Goal: Entertainment & Leisure: Consume media (video, audio)

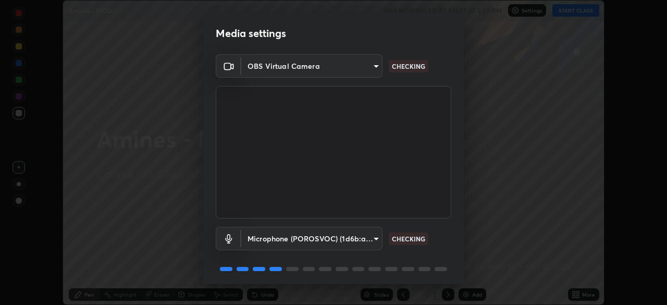
scroll to position [37, 0]
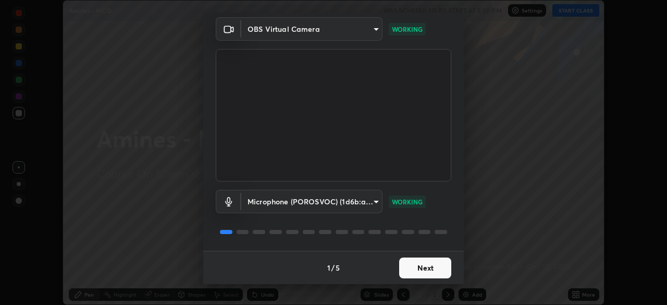
click at [433, 267] on button "Next" at bounding box center [425, 267] width 52 height 21
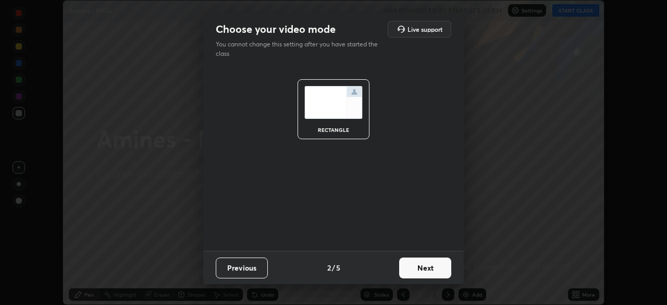
click at [432, 272] on button "Next" at bounding box center [425, 267] width 52 height 21
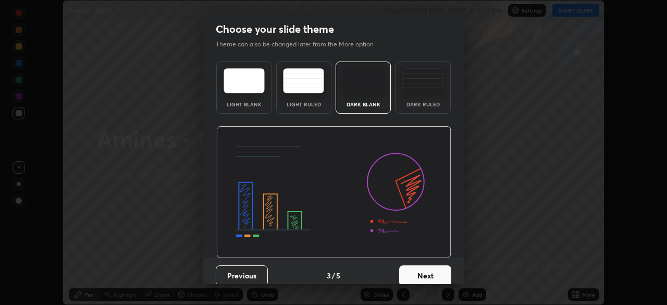
click at [432, 273] on button "Next" at bounding box center [425, 275] width 52 height 21
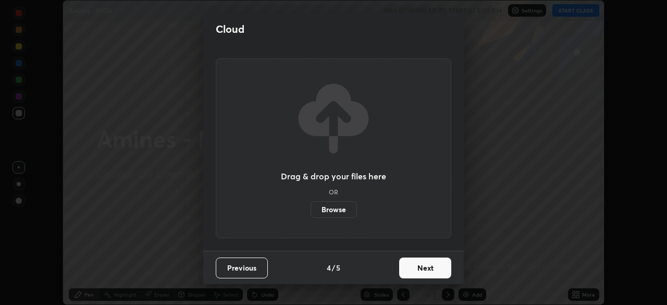
click at [434, 267] on button "Next" at bounding box center [425, 267] width 52 height 21
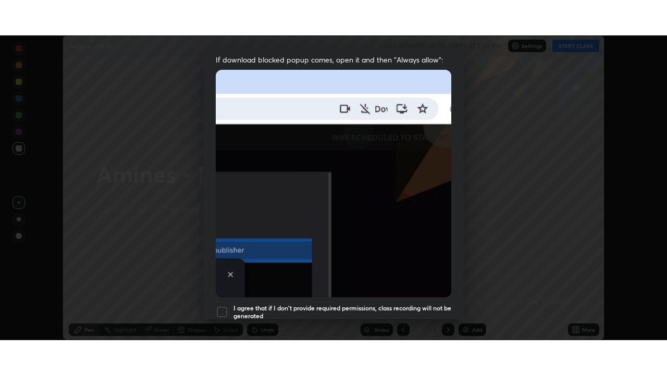
scroll to position [250, 0]
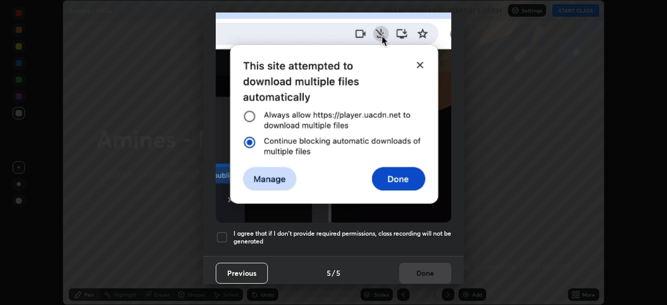
click at [420, 230] on h5 "I agree that if I don't provide required permissions, class recording will not …" at bounding box center [342, 237] width 218 height 16
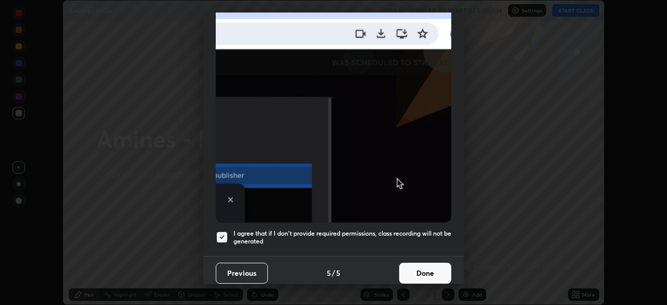
click at [421, 267] on button "Done" at bounding box center [425, 273] width 52 height 21
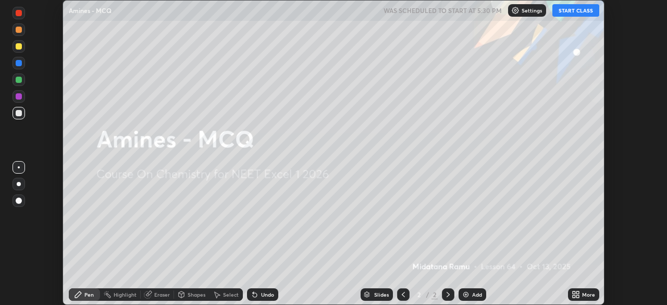
click at [568, 11] on button "START CLASS" at bounding box center [575, 10] width 47 height 13
click at [585, 294] on div "More" at bounding box center [588, 294] width 13 height 5
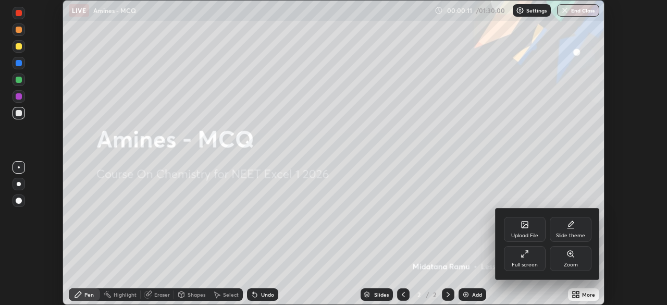
click at [533, 262] on div "Full screen" at bounding box center [525, 264] width 26 height 5
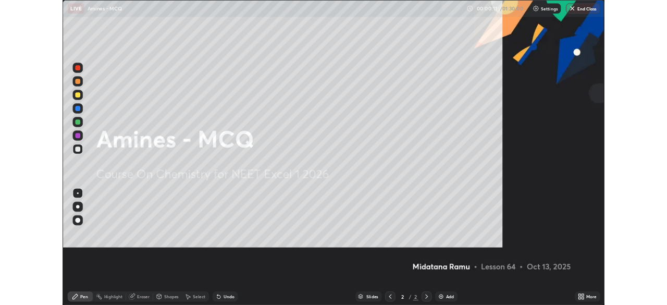
scroll to position [375, 667]
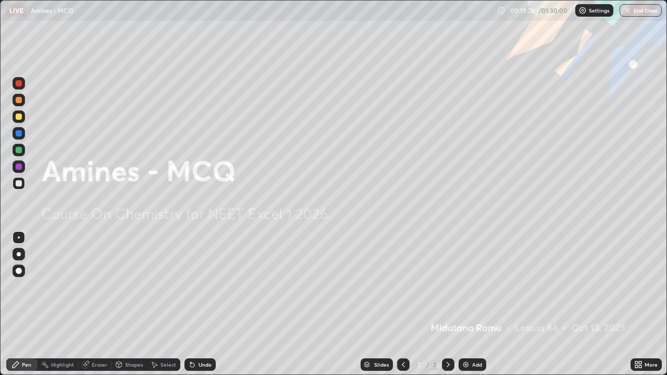
click at [17, 255] on div at bounding box center [19, 254] width 4 height 4
click at [18, 115] on div at bounding box center [19, 117] width 6 height 6
click at [465, 304] on img at bounding box center [466, 365] width 8 height 8
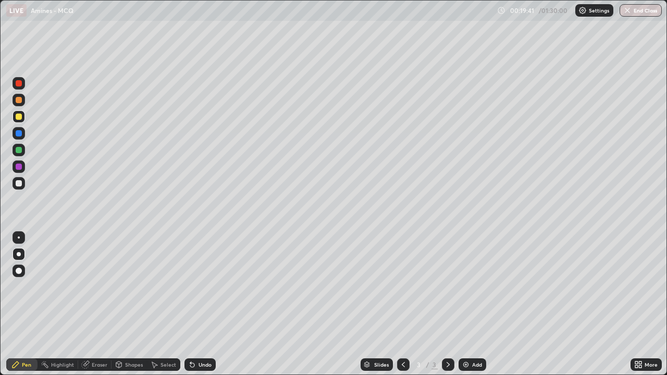
click at [20, 152] on div at bounding box center [19, 150] width 6 height 6
click at [21, 186] on div at bounding box center [19, 183] width 13 height 13
click at [18, 116] on div at bounding box center [19, 117] width 6 height 6
click at [18, 182] on div at bounding box center [19, 183] width 6 height 6
click at [21, 119] on div at bounding box center [19, 117] width 6 height 6
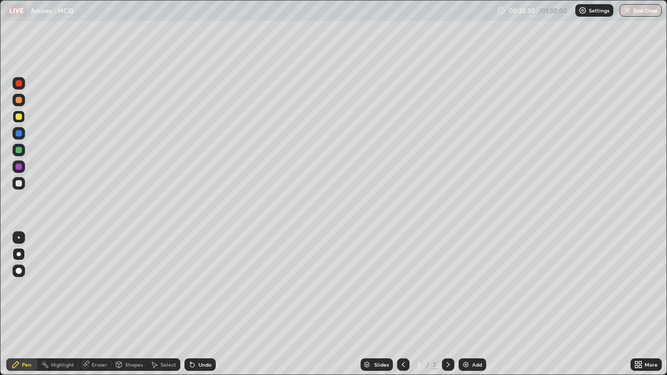
click at [19, 183] on div at bounding box center [19, 183] width 6 height 6
click at [16, 101] on div at bounding box center [19, 100] width 6 height 6
click at [206, 304] on div "Undo" at bounding box center [204, 364] width 13 height 5
click at [209, 304] on div "Undo" at bounding box center [204, 364] width 13 height 5
click at [207, 304] on div "Undo" at bounding box center [204, 364] width 13 height 5
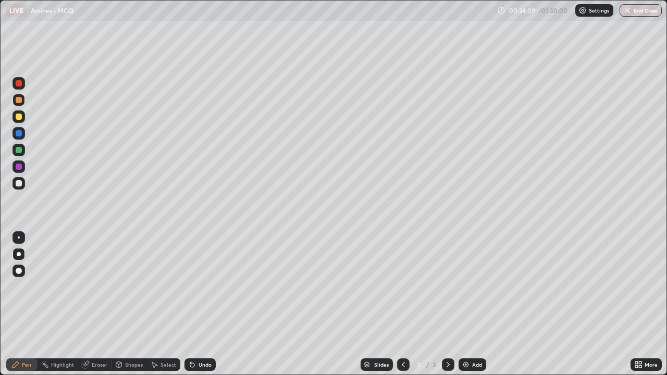
click at [205, 304] on div "Undo" at bounding box center [199, 364] width 31 height 13
click at [96, 304] on div "Eraser" at bounding box center [100, 364] width 16 height 5
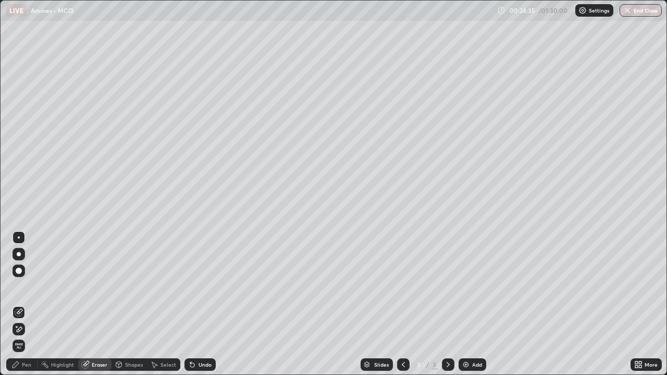
click at [21, 304] on div "Pen" at bounding box center [21, 364] width 31 height 13
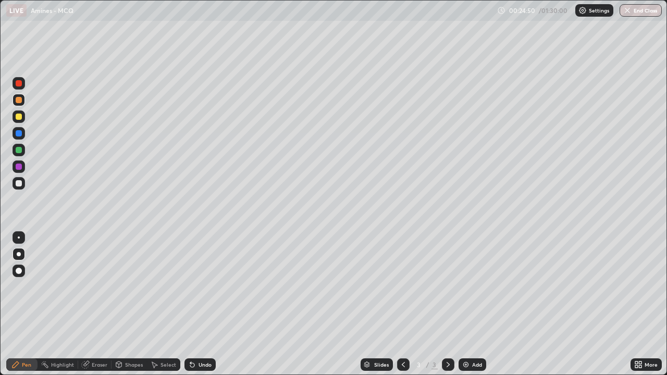
click at [16, 116] on div at bounding box center [19, 117] width 6 height 6
click at [23, 186] on div at bounding box center [19, 183] width 13 height 13
click at [24, 167] on div at bounding box center [19, 166] width 13 height 13
click at [23, 187] on div at bounding box center [19, 183] width 13 height 13
click at [101, 304] on div "Eraser" at bounding box center [94, 364] width 33 height 13
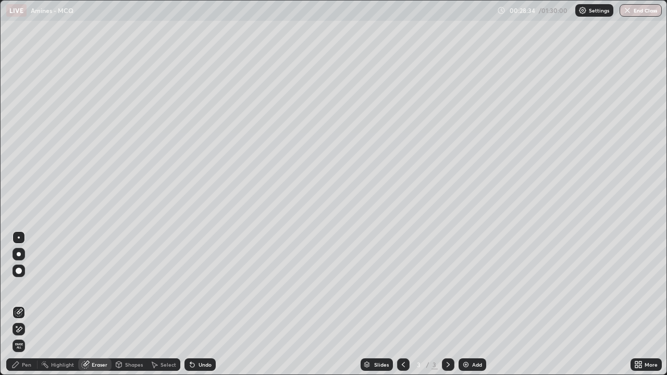
click at [25, 304] on div "Pen" at bounding box center [26, 364] width 9 height 5
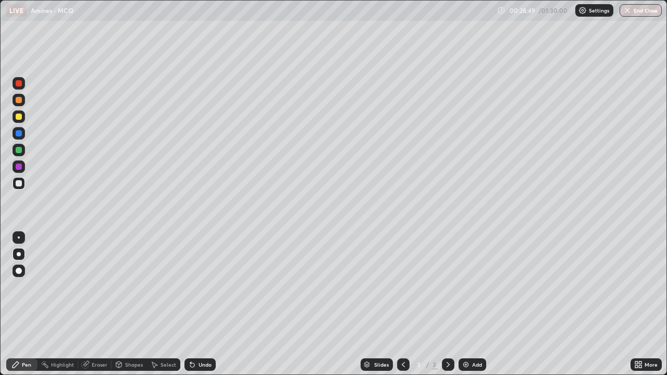
click at [18, 114] on div at bounding box center [19, 117] width 6 height 6
click at [24, 182] on div at bounding box center [19, 183] width 13 height 13
click at [204, 304] on div "Undo" at bounding box center [204, 364] width 13 height 5
click at [16, 118] on div at bounding box center [19, 117] width 6 height 6
click at [23, 188] on div at bounding box center [19, 183] width 13 height 13
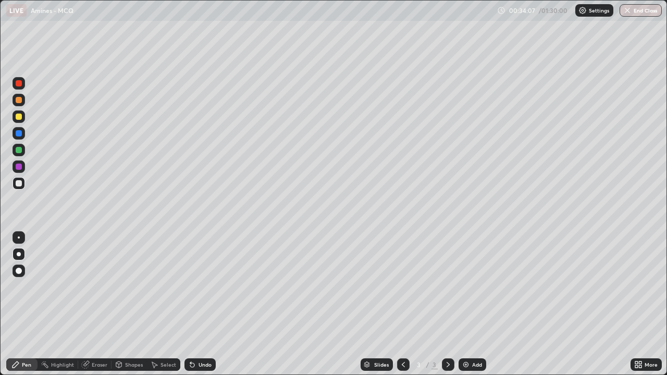
click at [106, 304] on div "Eraser" at bounding box center [100, 364] width 16 height 5
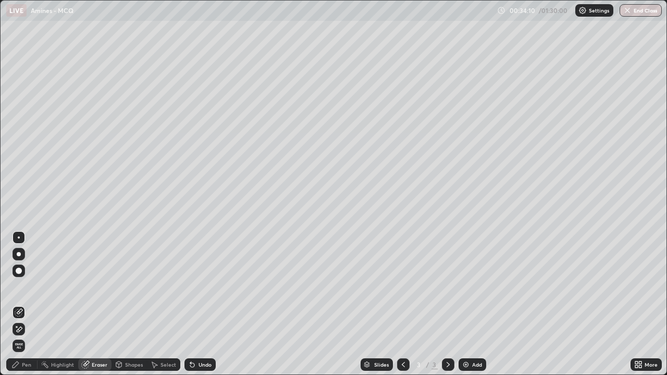
click at [30, 304] on div "Pen" at bounding box center [26, 364] width 9 height 5
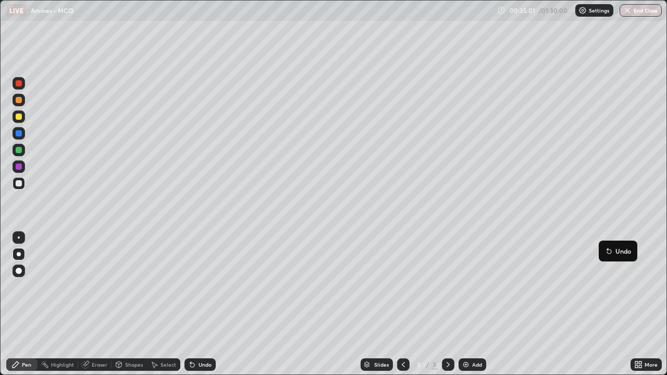
click at [208, 304] on div "Undo" at bounding box center [204, 364] width 13 height 5
click at [467, 304] on img at bounding box center [466, 365] width 8 height 8
click at [19, 117] on div at bounding box center [19, 117] width 6 height 6
click at [19, 183] on div at bounding box center [19, 183] width 6 height 6
click at [201, 304] on div "Undo" at bounding box center [199, 364] width 31 height 13
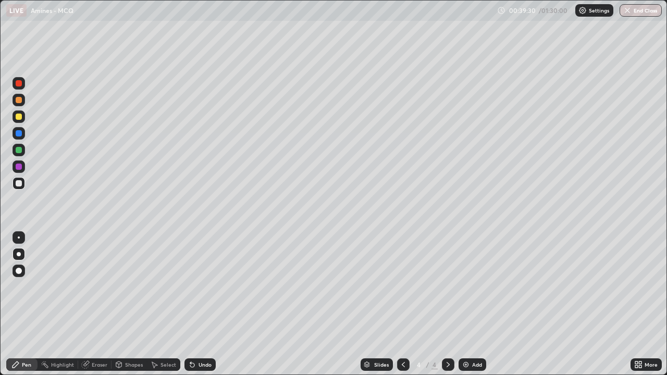
click at [201, 304] on div "Undo" at bounding box center [199, 364] width 31 height 13
click at [204, 304] on div "Undo" at bounding box center [199, 364] width 31 height 13
click at [204, 304] on div "Undo" at bounding box center [204, 364] width 13 height 5
click at [202, 304] on div "Undo" at bounding box center [204, 364] width 13 height 5
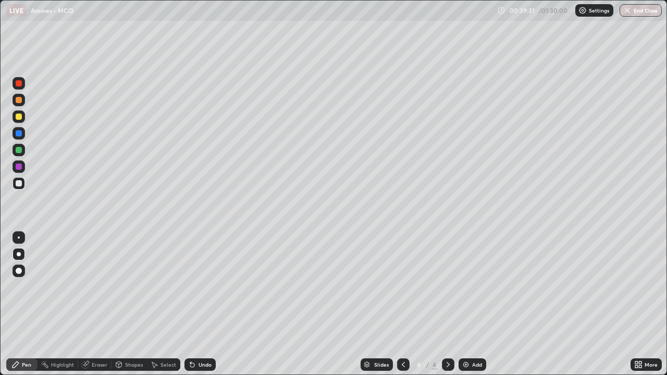
click at [197, 304] on div "Undo" at bounding box center [199, 364] width 31 height 13
click at [19, 165] on div at bounding box center [19, 167] width 6 height 6
click at [202, 304] on div "Undo" at bounding box center [199, 364] width 31 height 13
click at [18, 182] on div at bounding box center [19, 183] width 6 height 6
click at [19, 167] on div at bounding box center [19, 167] width 6 height 6
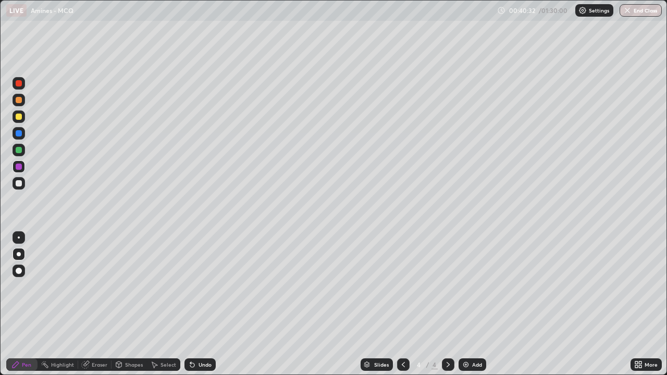
click at [22, 187] on div at bounding box center [19, 183] width 13 height 13
click at [19, 171] on div at bounding box center [19, 166] width 13 height 13
click at [16, 144] on div at bounding box center [19, 150] width 13 height 13
click at [19, 134] on div at bounding box center [19, 133] width 6 height 6
click at [16, 181] on div at bounding box center [19, 183] width 6 height 6
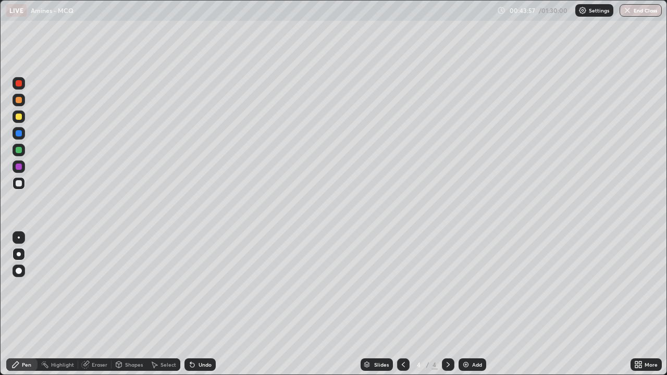
click at [18, 119] on div at bounding box center [19, 117] width 6 height 6
click at [21, 184] on div at bounding box center [19, 183] width 6 height 6
click at [201, 304] on div "Undo" at bounding box center [204, 364] width 13 height 5
click at [19, 117] on div at bounding box center [19, 117] width 6 height 6
click at [23, 184] on div at bounding box center [19, 183] width 13 height 13
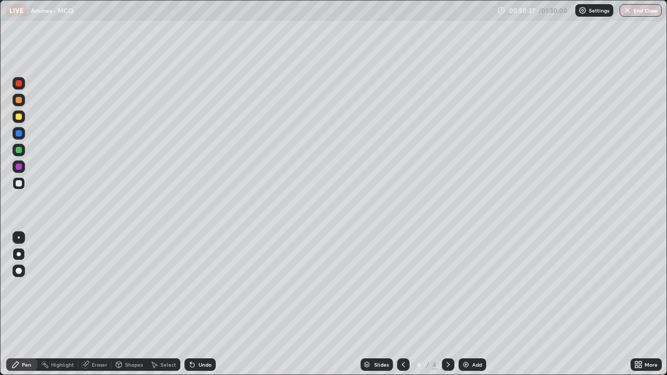
click at [19, 167] on div at bounding box center [19, 167] width 6 height 6
click at [21, 182] on div at bounding box center [19, 183] width 6 height 6
click at [100, 304] on div "Eraser" at bounding box center [100, 364] width 16 height 5
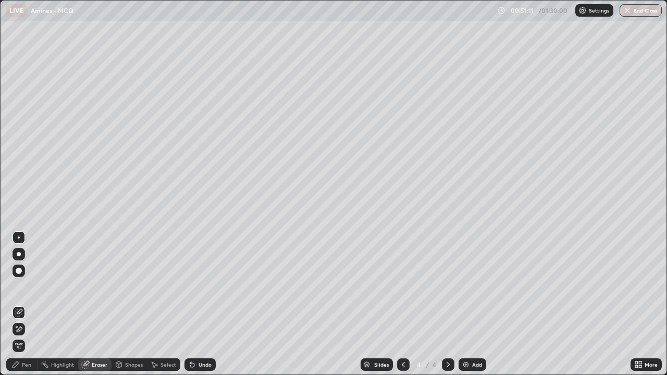
click at [31, 304] on div "Pen" at bounding box center [21, 364] width 31 height 13
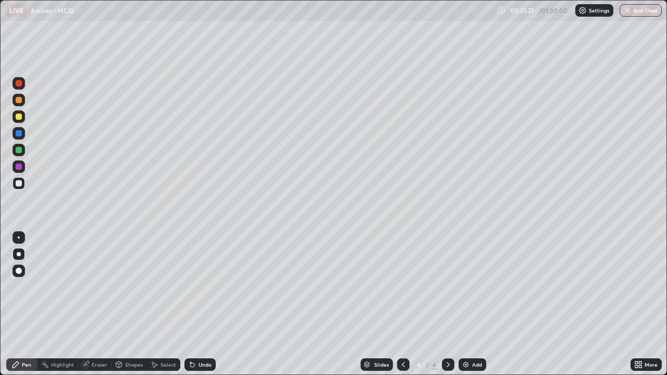
click at [23, 166] on div at bounding box center [19, 166] width 13 height 13
click at [21, 185] on div at bounding box center [19, 183] width 6 height 6
click at [21, 167] on div at bounding box center [19, 167] width 6 height 6
click at [19, 183] on div at bounding box center [19, 183] width 6 height 6
click at [22, 171] on div at bounding box center [19, 166] width 13 height 13
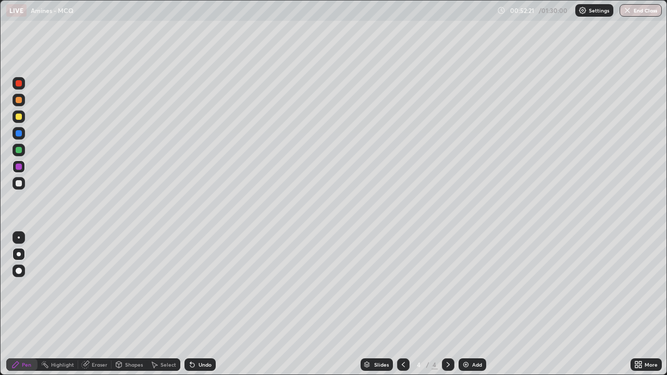
click at [19, 183] on div at bounding box center [19, 183] width 6 height 6
click at [17, 165] on div at bounding box center [19, 167] width 6 height 6
click at [469, 304] on div "Add" at bounding box center [472, 364] width 28 height 13
click at [20, 118] on div at bounding box center [19, 117] width 6 height 6
click at [21, 183] on div at bounding box center [19, 183] width 6 height 6
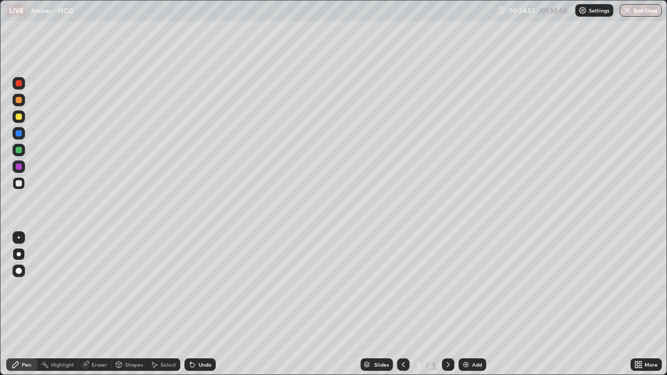
click at [19, 167] on div at bounding box center [19, 167] width 6 height 6
click at [198, 304] on div "Undo" at bounding box center [199, 364] width 31 height 13
click at [19, 183] on div at bounding box center [19, 183] width 6 height 6
click at [102, 304] on div "Eraser" at bounding box center [100, 364] width 16 height 5
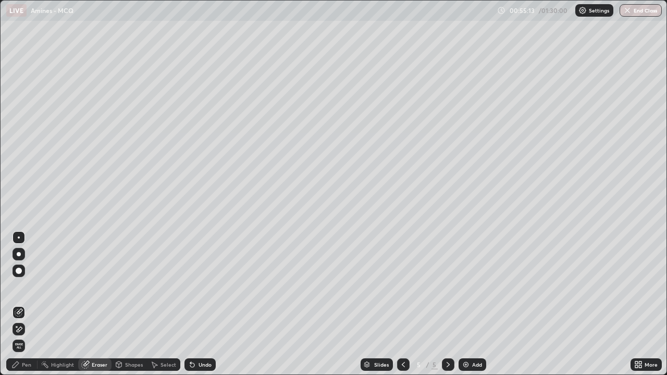
click at [25, 304] on div "Pen" at bounding box center [26, 364] width 9 height 5
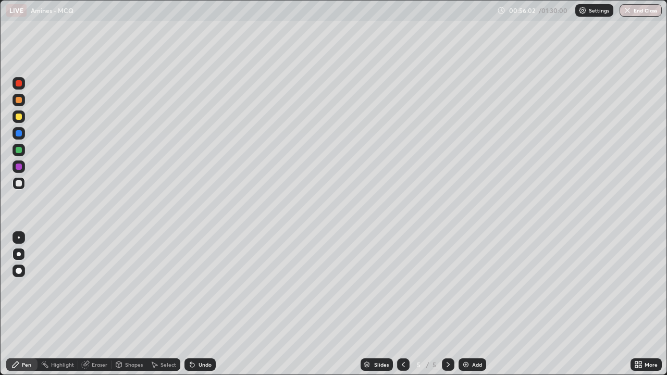
click at [19, 166] on div at bounding box center [19, 167] width 6 height 6
click at [19, 183] on div at bounding box center [19, 183] width 6 height 6
click at [19, 167] on div at bounding box center [19, 167] width 6 height 6
click at [17, 118] on div at bounding box center [19, 117] width 6 height 6
click at [17, 182] on div at bounding box center [19, 183] width 6 height 6
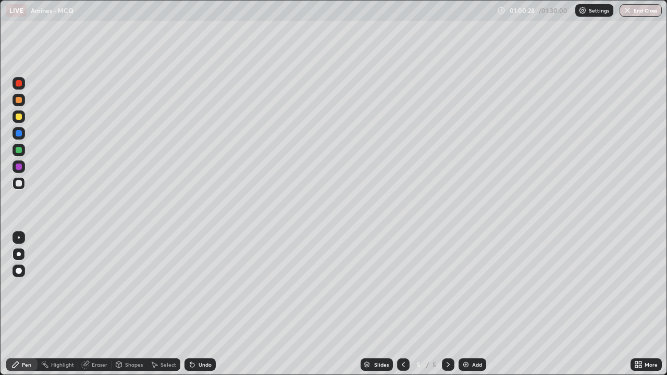
click at [20, 168] on div at bounding box center [19, 167] width 6 height 6
click at [19, 121] on div at bounding box center [19, 116] width 13 height 13
click at [21, 188] on div at bounding box center [19, 183] width 13 height 13
click at [17, 168] on div at bounding box center [19, 167] width 6 height 6
click at [20, 182] on div at bounding box center [19, 183] width 6 height 6
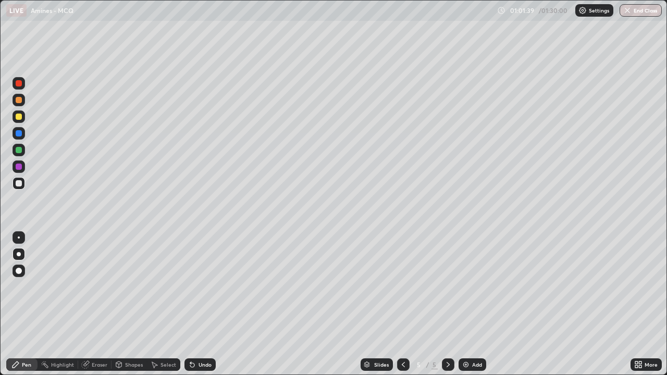
click at [19, 118] on div at bounding box center [19, 117] width 6 height 6
click at [207, 304] on div "Undo" at bounding box center [204, 364] width 13 height 5
click at [19, 183] on div at bounding box center [19, 183] width 6 height 6
click at [20, 167] on div at bounding box center [19, 167] width 6 height 6
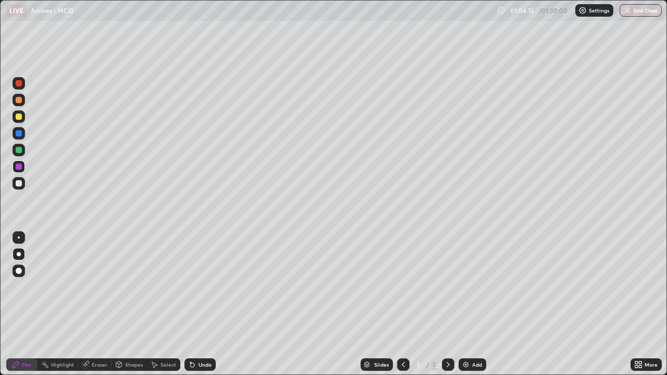
click at [18, 184] on div at bounding box center [19, 183] width 6 height 6
click at [23, 168] on div at bounding box center [19, 166] width 13 height 13
click at [20, 189] on div at bounding box center [19, 183] width 13 height 13
click at [640, 304] on icon at bounding box center [640, 366] width 3 height 3
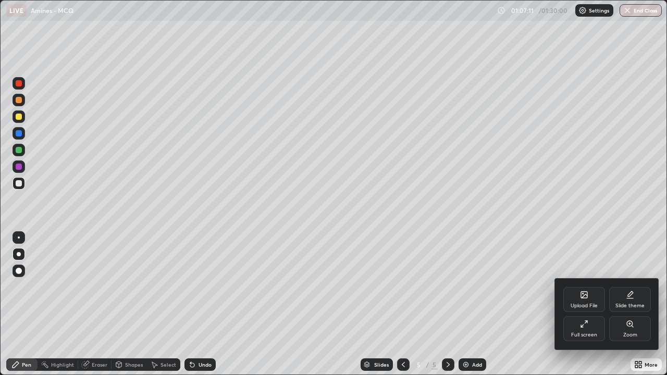
click at [588, 304] on div "Full screen" at bounding box center [584, 334] width 26 height 5
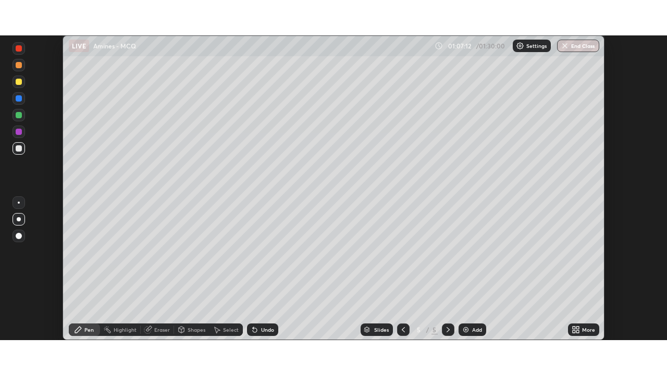
scroll to position [51791, 51429]
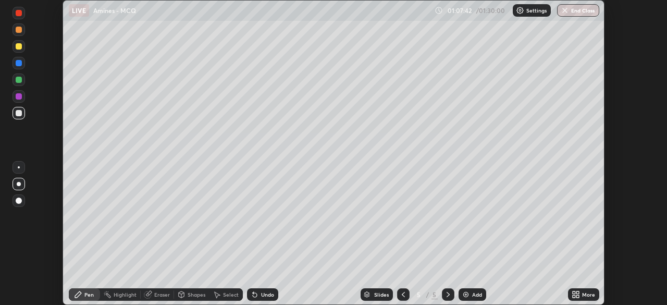
click at [577, 291] on icon at bounding box center [577, 292] width 3 height 3
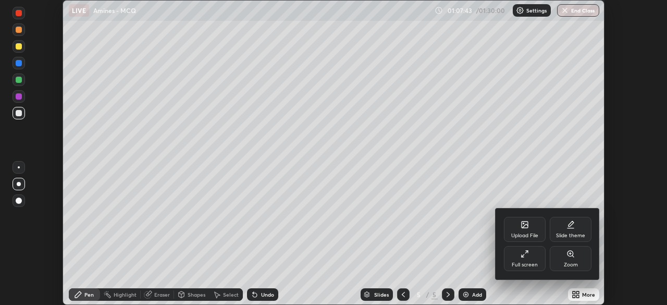
click at [523, 258] on div "Full screen" at bounding box center [525, 258] width 42 height 25
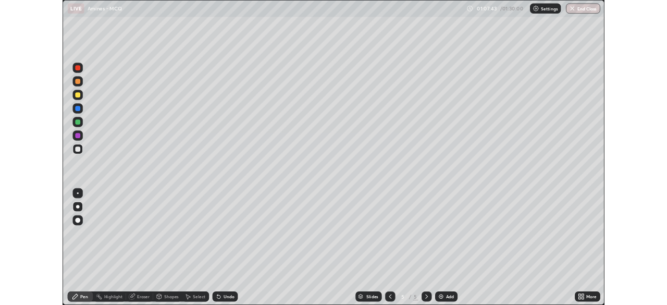
scroll to position [375, 667]
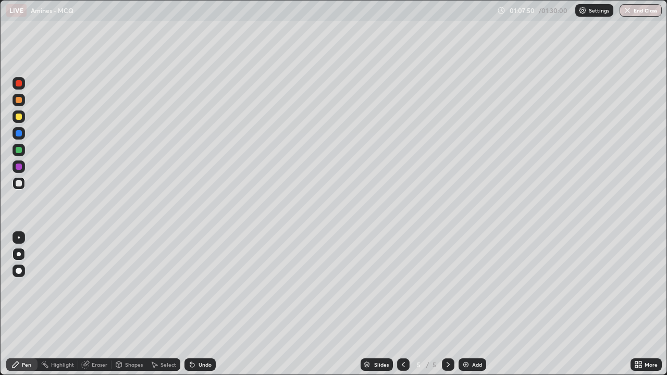
click at [636, 304] on icon at bounding box center [636, 363] width 3 height 3
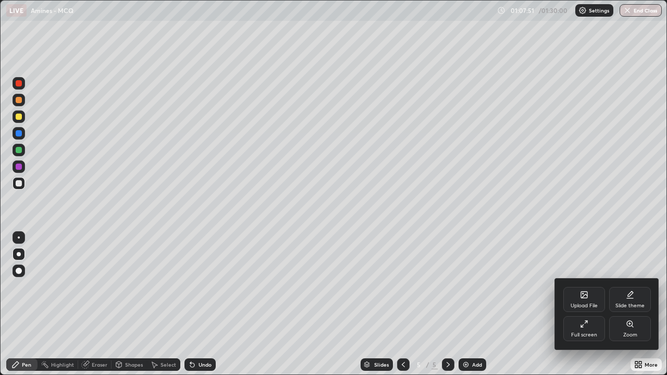
click at [593, 304] on div "Full screen" at bounding box center [584, 328] width 42 height 25
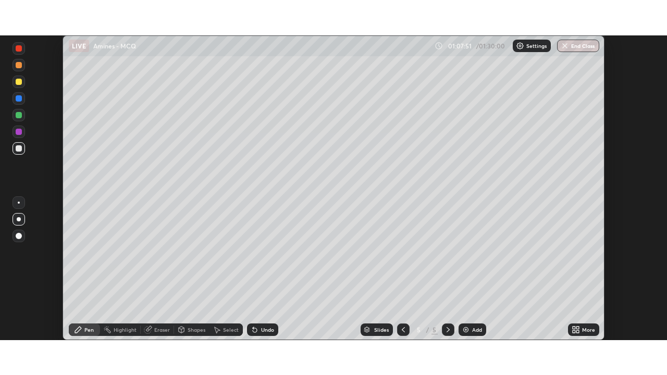
scroll to position [51791, 51429]
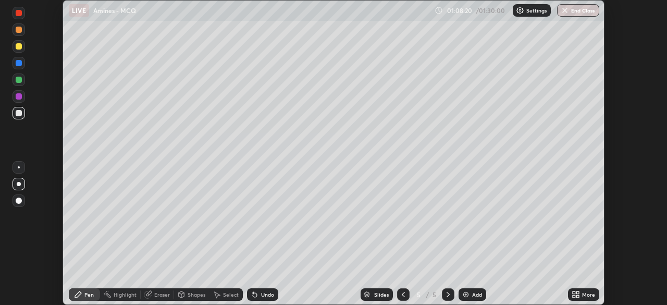
click at [574, 292] on icon at bounding box center [574, 292] width 3 height 3
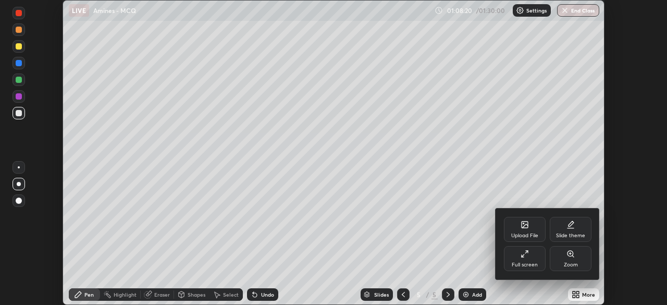
click at [523, 266] on div "Full screen" at bounding box center [525, 264] width 26 height 5
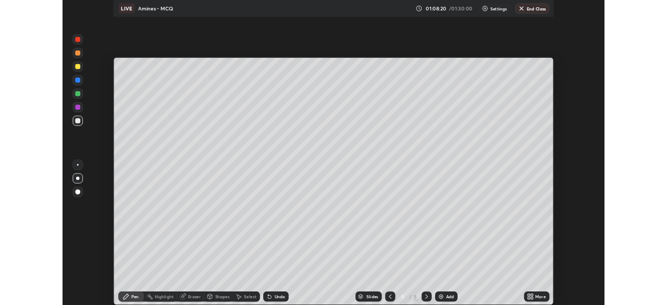
scroll to position [375, 667]
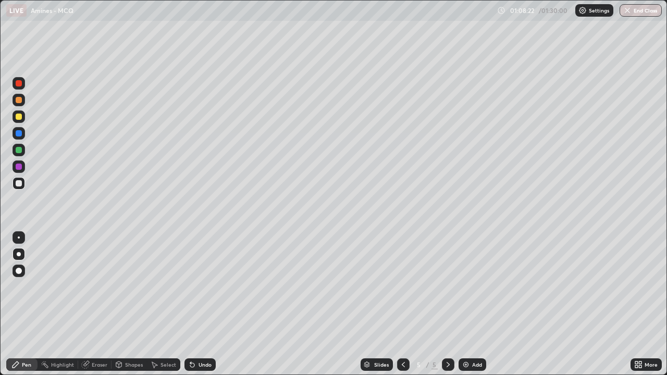
click at [463, 304] on img at bounding box center [466, 365] width 8 height 8
click at [638, 304] on icon at bounding box center [638, 365] width 8 height 8
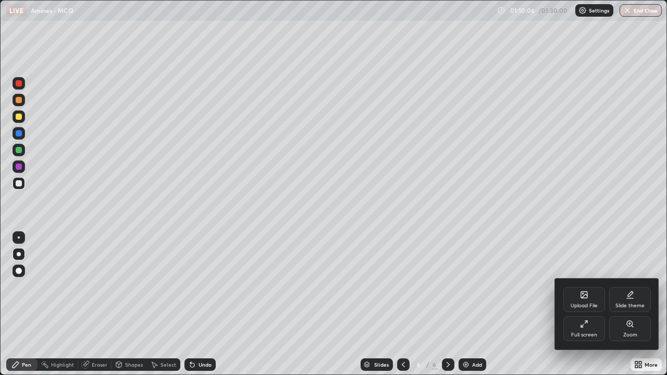
click at [592, 304] on div "Full screen" at bounding box center [584, 328] width 42 height 25
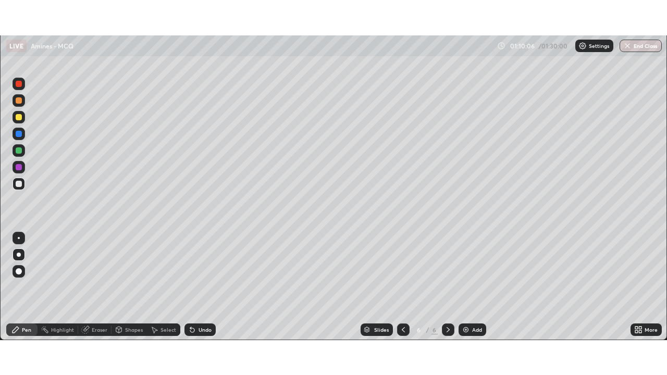
scroll to position [51791, 51429]
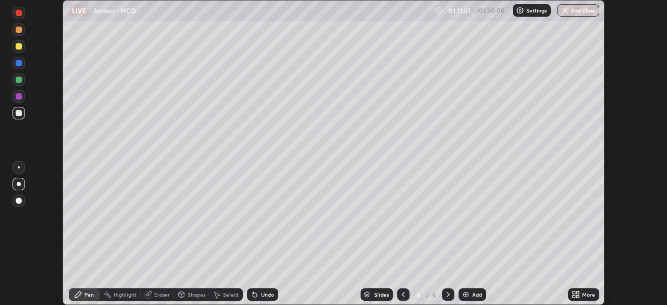
click at [21, 51] on div at bounding box center [19, 46] width 13 height 13
click at [575, 297] on icon at bounding box center [574, 296] width 3 height 3
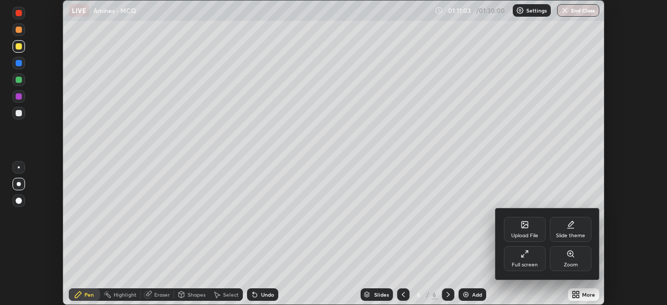
click at [525, 253] on icon at bounding box center [524, 254] width 8 height 8
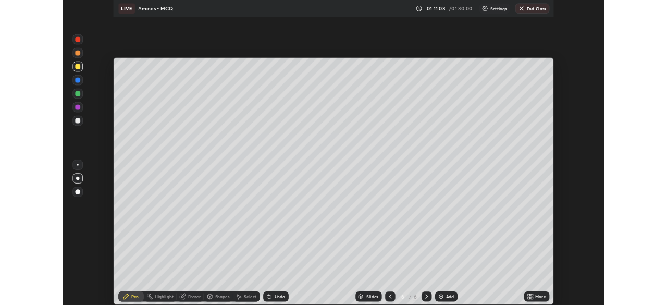
scroll to position [375, 667]
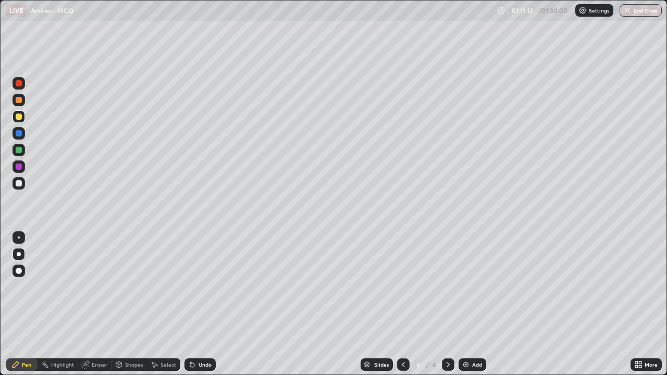
click at [19, 165] on div at bounding box center [19, 167] width 6 height 6
click at [18, 117] on div at bounding box center [19, 117] width 6 height 6
click at [22, 167] on div at bounding box center [19, 166] width 13 height 13
click at [20, 117] on div at bounding box center [19, 117] width 6 height 6
click at [21, 184] on div at bounding box center [19, 183] width 6 height 6
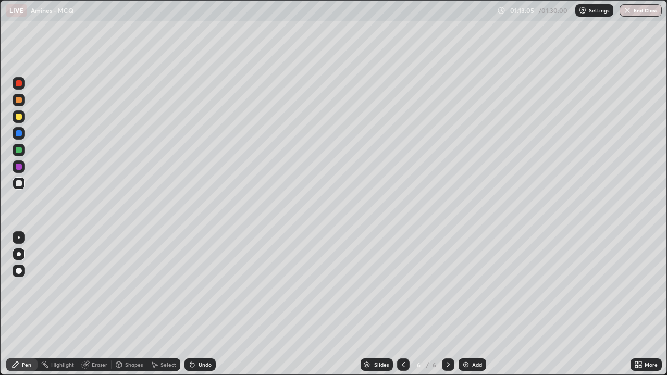
click at [14, 153] on div at bounding box center [19, 150] width 13 height 13
click at [19, 168] on div at bounding box center [19, 167] width 6 height 6
click at [19, 182] on div at bounding box center [19, 183] width 6 height 6
click at [17, 167] on div at bounding box center [19, 167] width 6 height 6
click at [22, 185] on div at bounding box center [19, 183] width 13 height 13
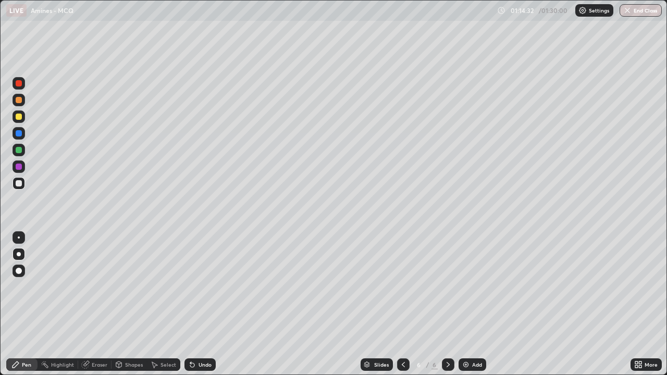
click at [20, 122] on div at bounding box center [19, 116] width 13 height 13
click at [20, 187] on div at bounding box center [19, 183] width 13 height 13
click at [19, 169] on div at bounding box center [19, 167] width 6 height 6
click at [21, 184] on div at bounding box center [19, 183] width 6 height 6
click at [17, 167] on div at bounding box center [19, 167] width 6 height 6
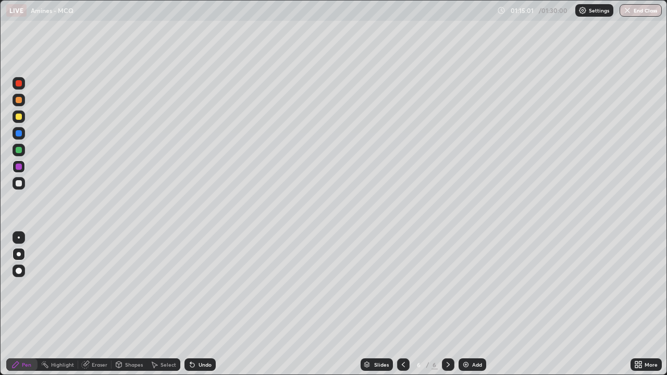
click at [19, 184] on div at bounding box center [19, 183] width 6 height 6
click at [200, 304] on div "Undo" at bounding box center [204, 364] width 13 height 5
click at [19, 117] on div at bounding box center [19, 117] width 6 height 6
click at [19, 182] on div at bounding box center [19, 183] width 6 height 6
click at [98, 304] on div "Eraser" at bounding box center [100, 364] width 16 height 5
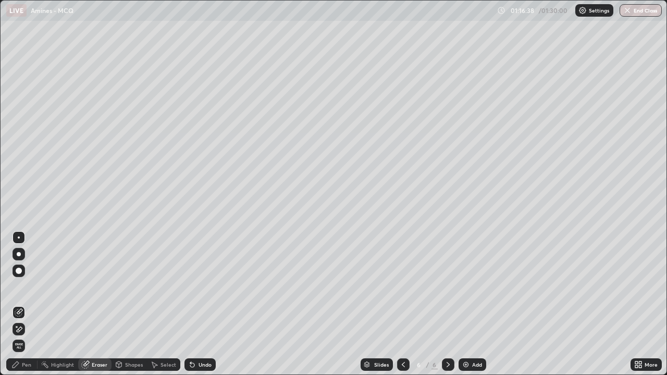
click at [26, 304] on div "Pen" at bounding box center [26, 364] width 9 height 5
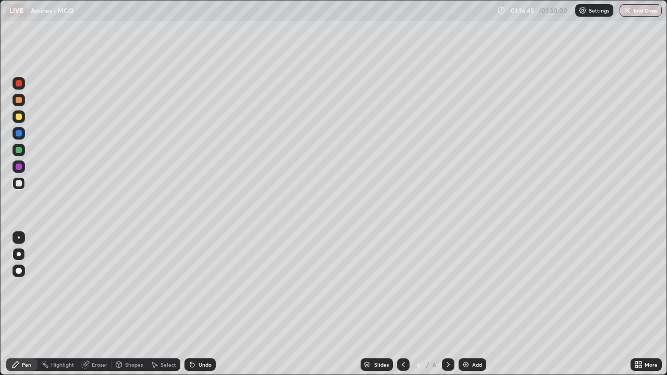
click at [19, 167] on div at bounding box center [19, 167] width 6 height 6
click at [24, 184] on div at bounding box center [19, 183] width 13 height 13
click at [463, 304] on img at bounding box center [466, 365] width 8 height 8
click at [19, 119] on div at bounding box center [19, 117] width 6 height 6
click at [21, 186] on div at bounding box center [19, 183] width 6 height 6
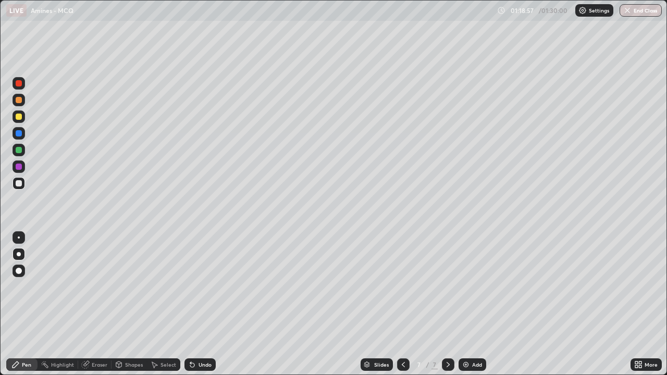
click at [24, 171] on div at bounding box center [19, 166] width 13 height 17
click at [21, 183] on div at bounding box center [19, 183] width 6 height 6
click at [19, 168] on div at bounding box center [19, 167] width 6 height 6
click at [20, 184] on div at bounding box center [19, 183] width 6 height 6
click at [18, 118] on div at bounding box center [19, 117] width 6 height 6
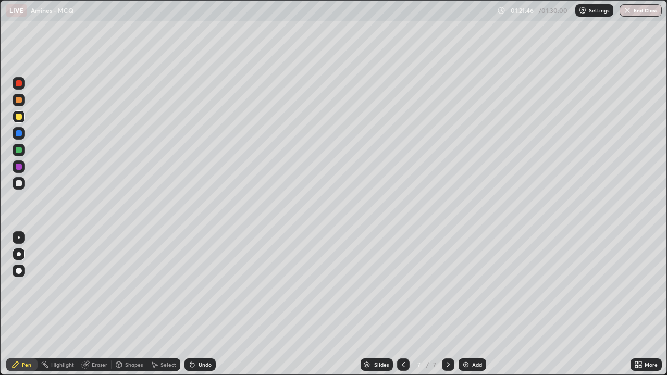
click at [19, 183] on div at bounding box center [19, 183] width 6 height 6
click at [19, 167] on div at bounding box center [19, 167] width 6 height 6
click at [19, 184] on div at bounding box center [19, 183] width 6 height 6
click at [18, 168] on div at bounding box center [19, 167] width 6 height 6
click at [202, 304] on div "Undo" at bounding box center [199, 364] width 31 height 13
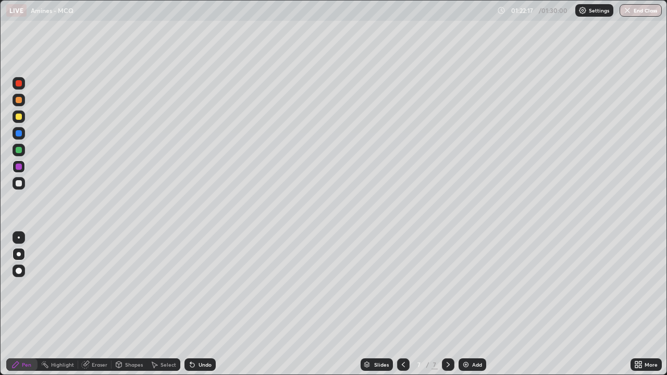
click at [201, 304] on div "Undo" at bounding box center [204, 364] width 13 height 5
click at [201, 304] on div "Undo" at bounding box center [199, 364] width 31 height 13
click at [19, 117] on div at bounding box center [19, 117] width 6 height 6
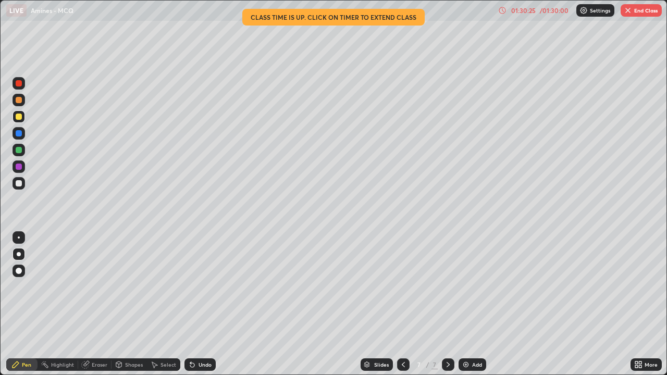
click at [640, 304] on icon at bounding box center [640, 366] width 3 height 3
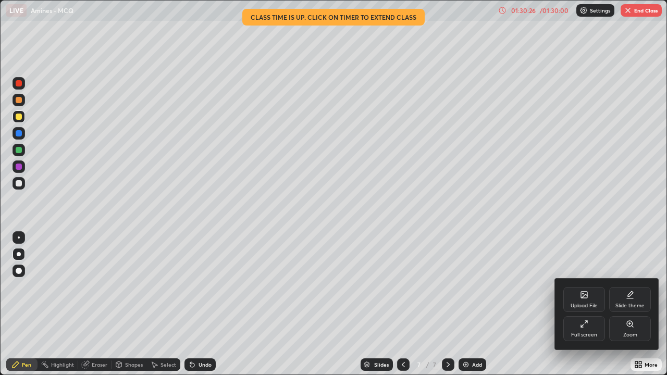
click at [593, 304] on div "Full screen" at bounding box center [584, 328] width 42 height 25
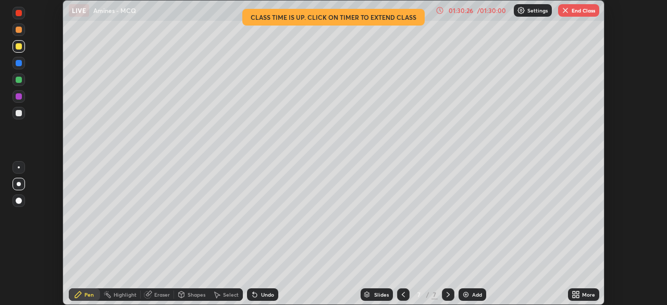
scroll to position [51791, 51429]
click at [575, 13] on button "End Class" at bounding box center [578, 10] width 41 height 13
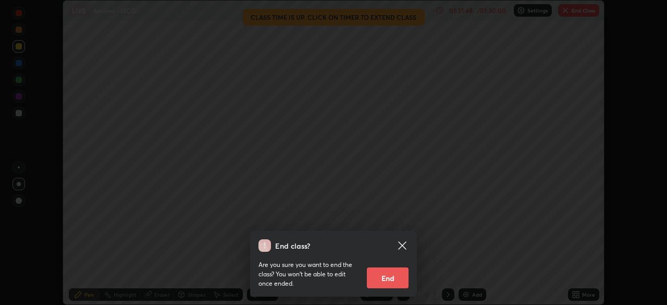
click at [398, 278] on button "End" at bounding box center [388, 277] width 42 height 21
